Goal: Find specific page/section: Find specific page/section

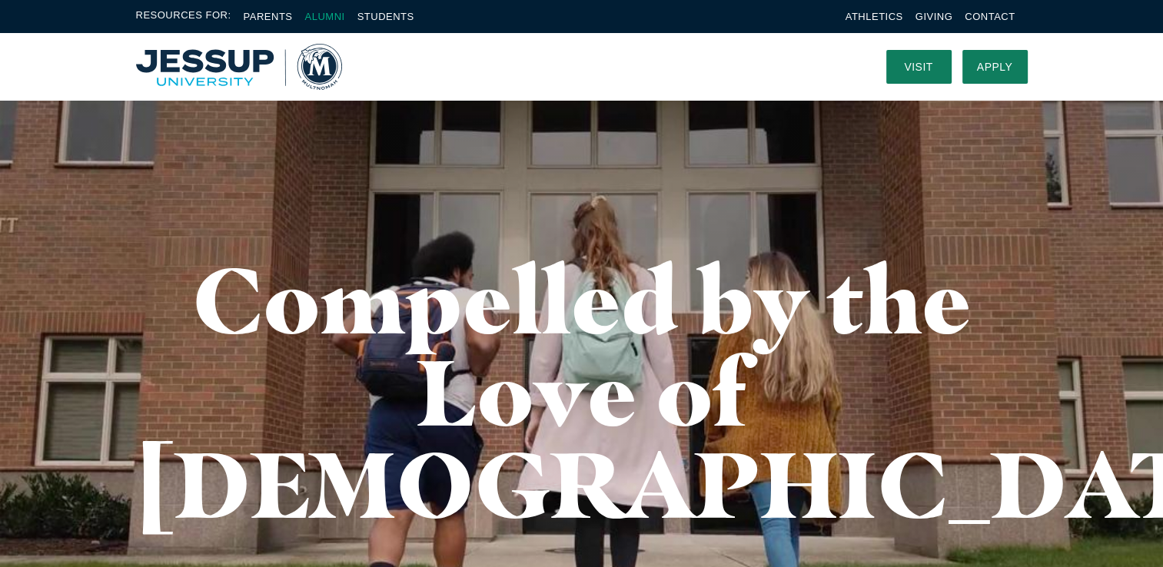
click at [330, 13] on link "Alumni" at bounding box center [324, 17] width 40 height 12
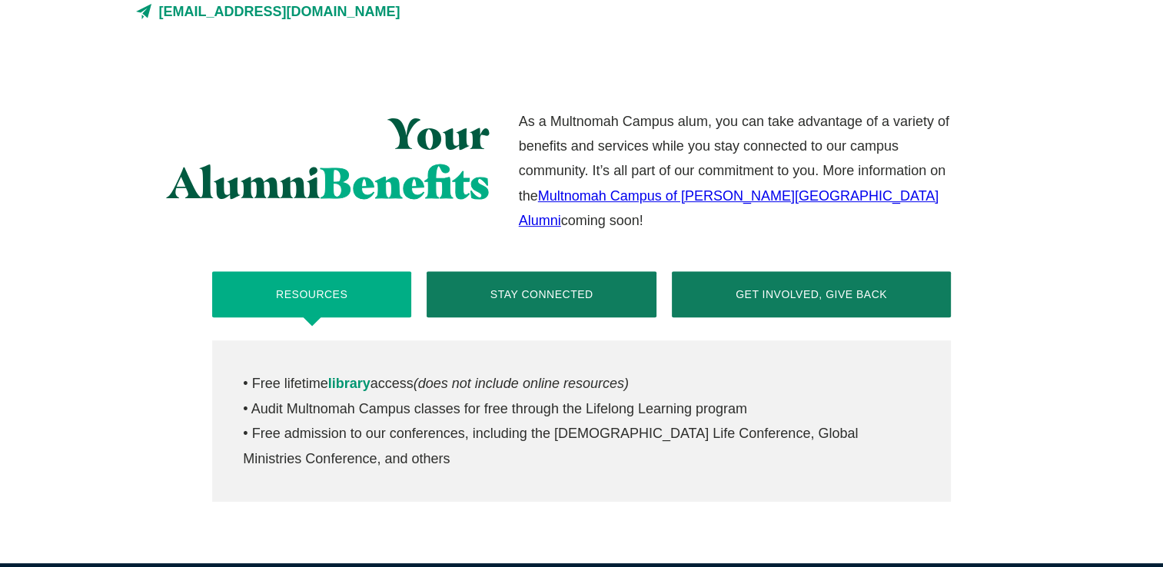
scroll to position [538, 0]
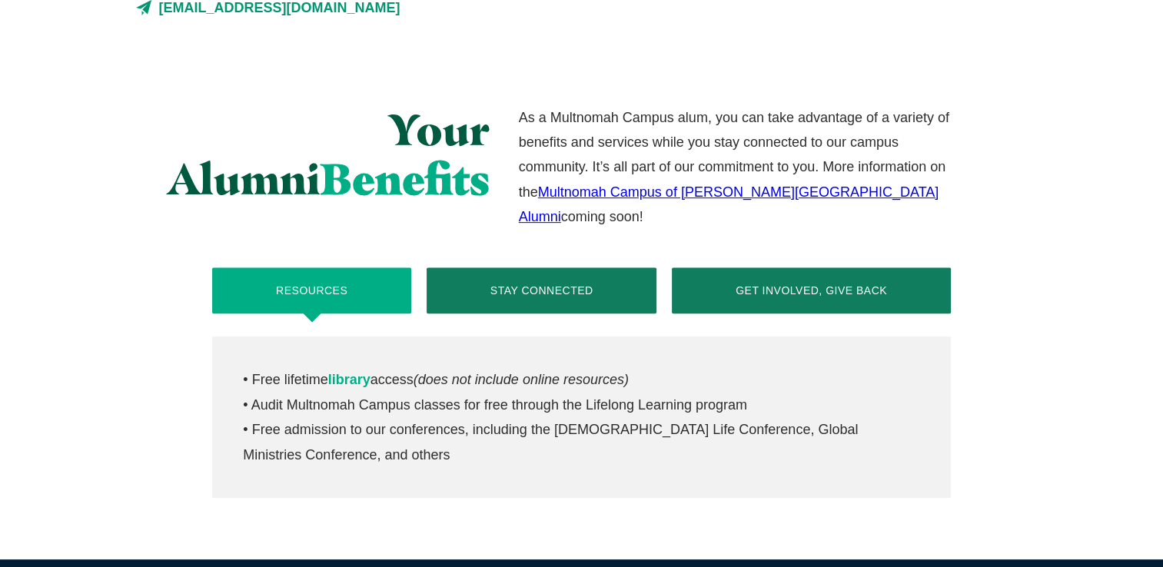
click at [357, 372] on link "library" at bounding box center [349, 379] width 42 height 15
